Goal: Navigation & Orientation: Find specific page/section

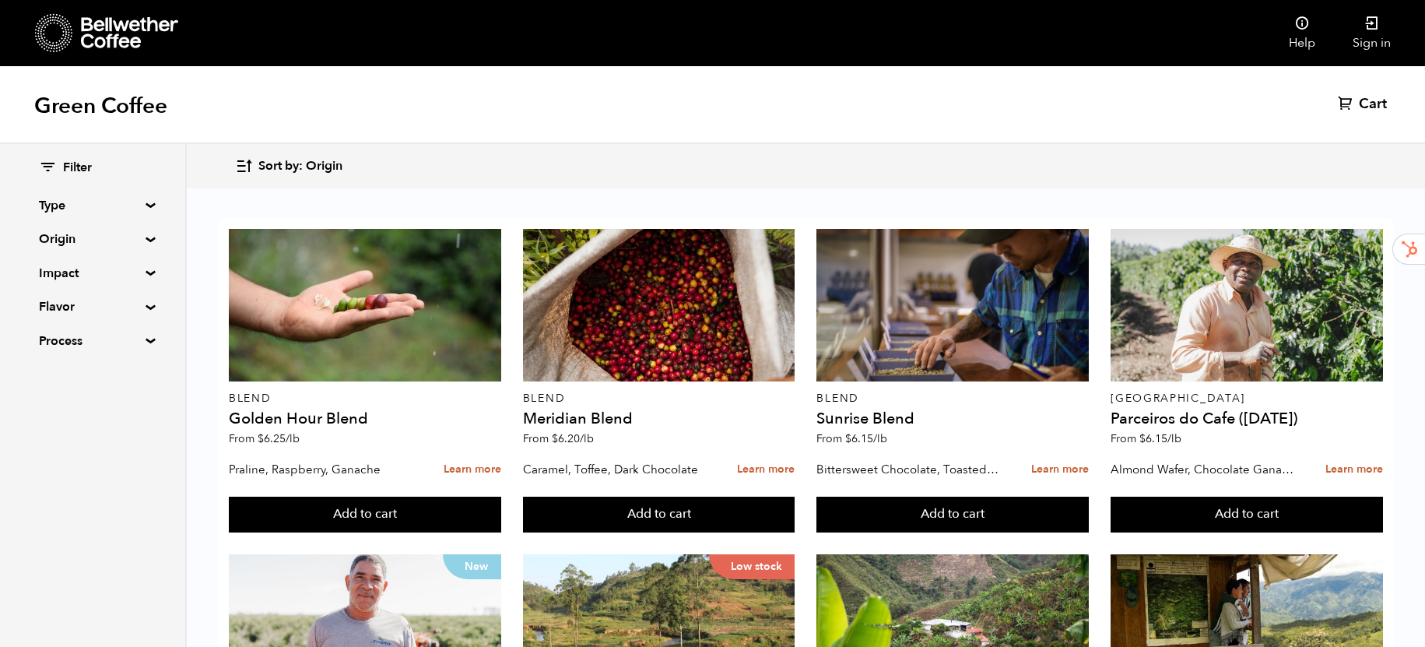
click at [155, 49] on div at bounding box center [106, 33] width 143 height 40
click at [1369, 37] on link "Sign in" at bounding box center [1371, 33] width 75 height 66
click at [1370, 36] on link "Sign in" at bounding box center [1371, 33] width 75 height 66
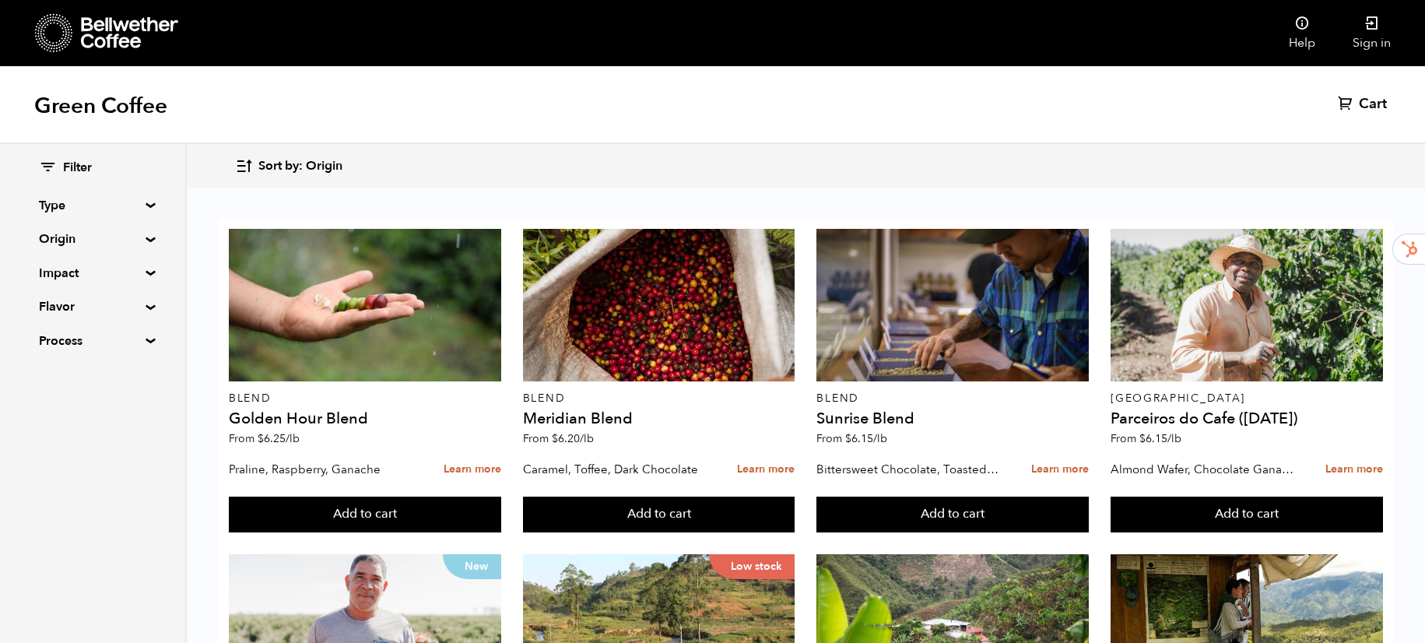
click at [235, 47] on link at bounding box center [160, 33] width 251 height 66
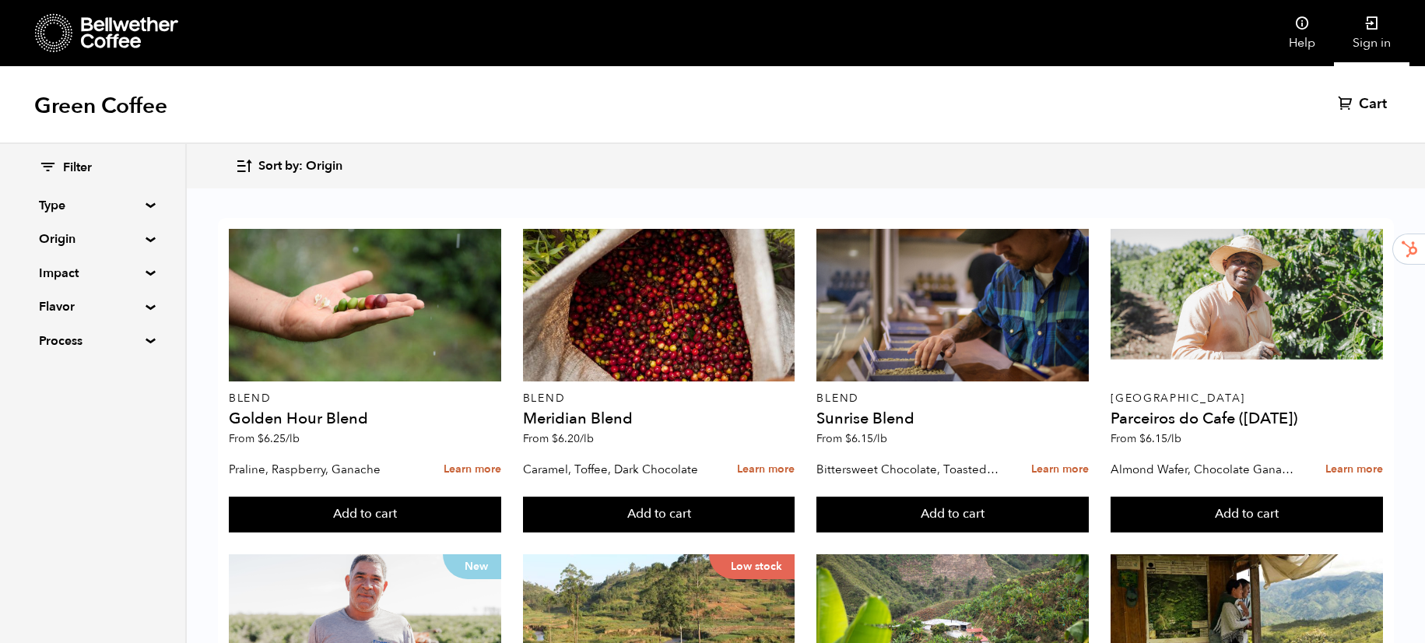
click at [1383, 37] on link "Sign in" at bounding box center [1371, 33] width 75 height 66
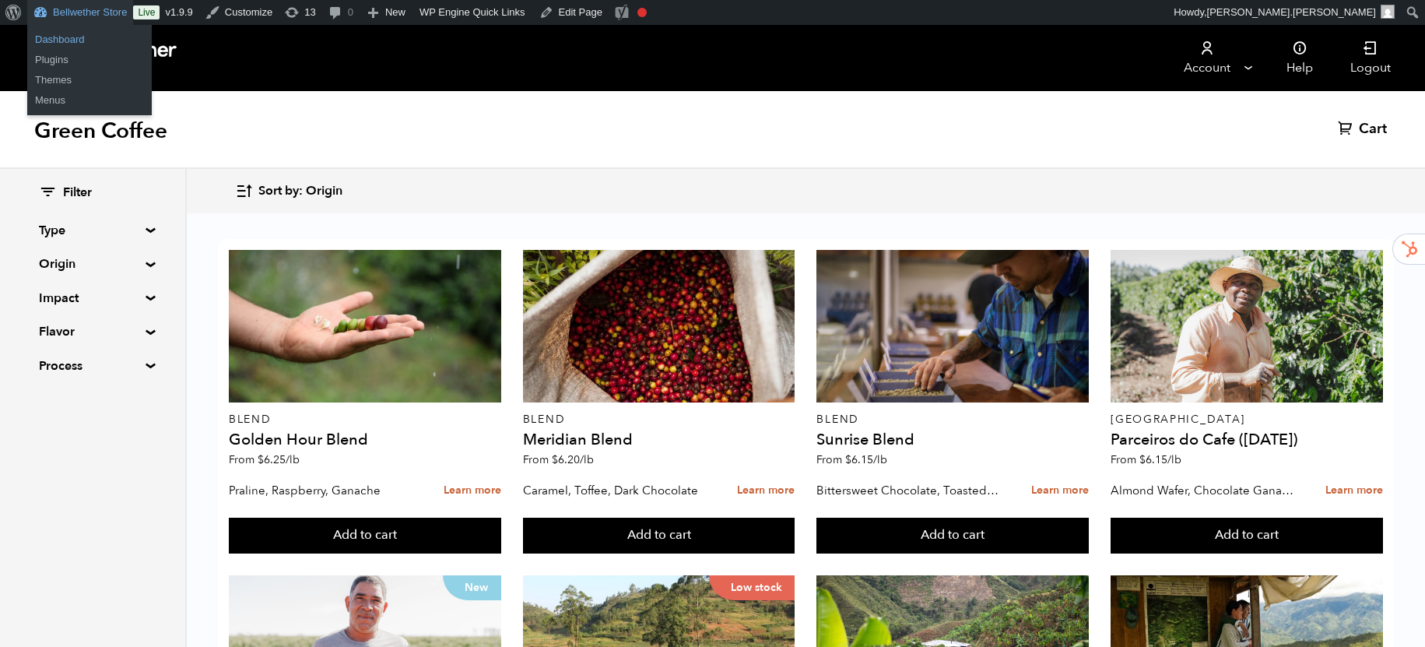
click at [76, 42] on link "Dashboard" at bounding box center [89, 40] width 125 height 20
